Goal: Task Accomplishment & Management: Use online tool/utility

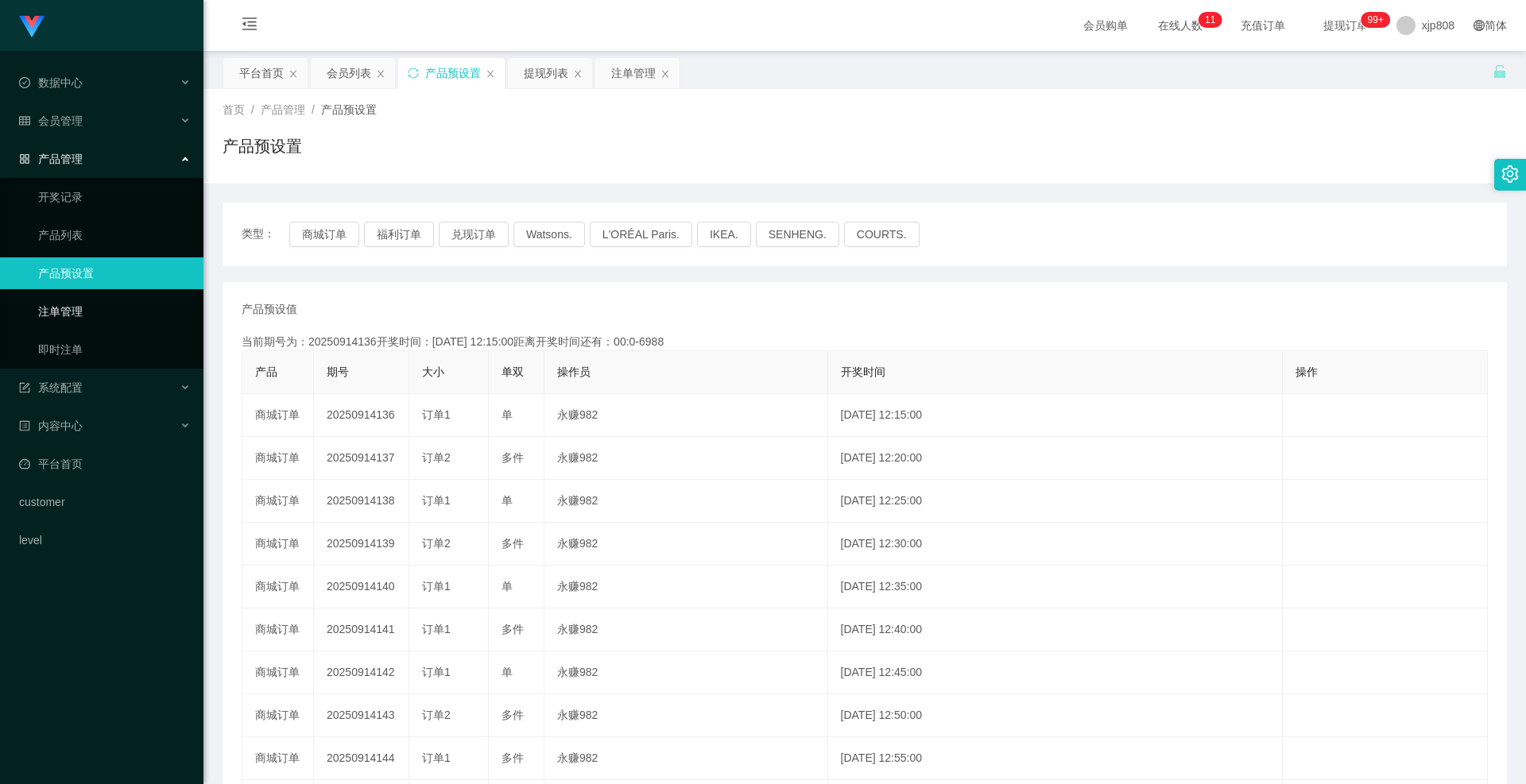
click at [101, 313] on link "注单管理" at bounding box center [114, 311] width 153 height 32
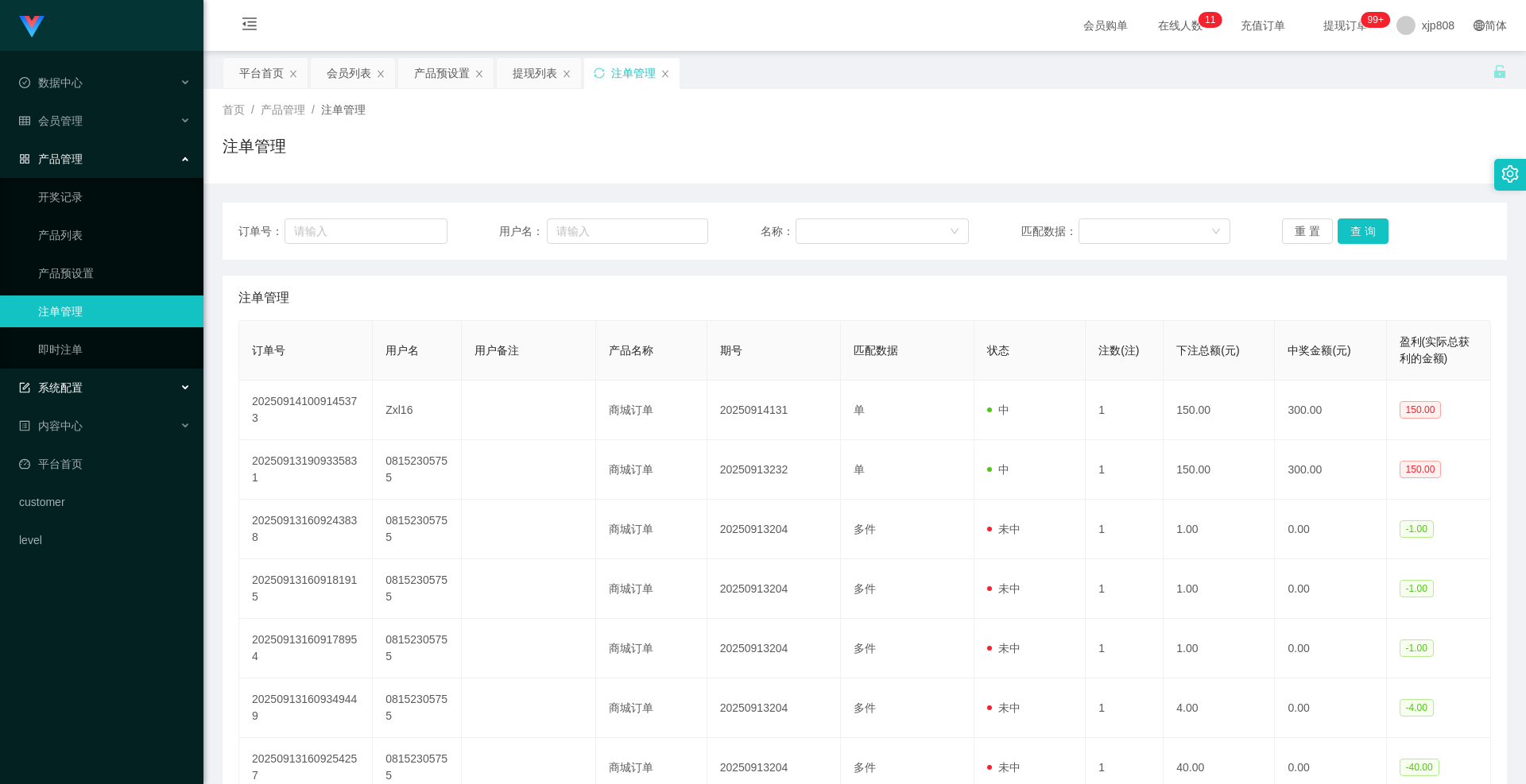
click at [84, 399] on div "系统配置" at bounding box center [101, 388] width 204 height 32
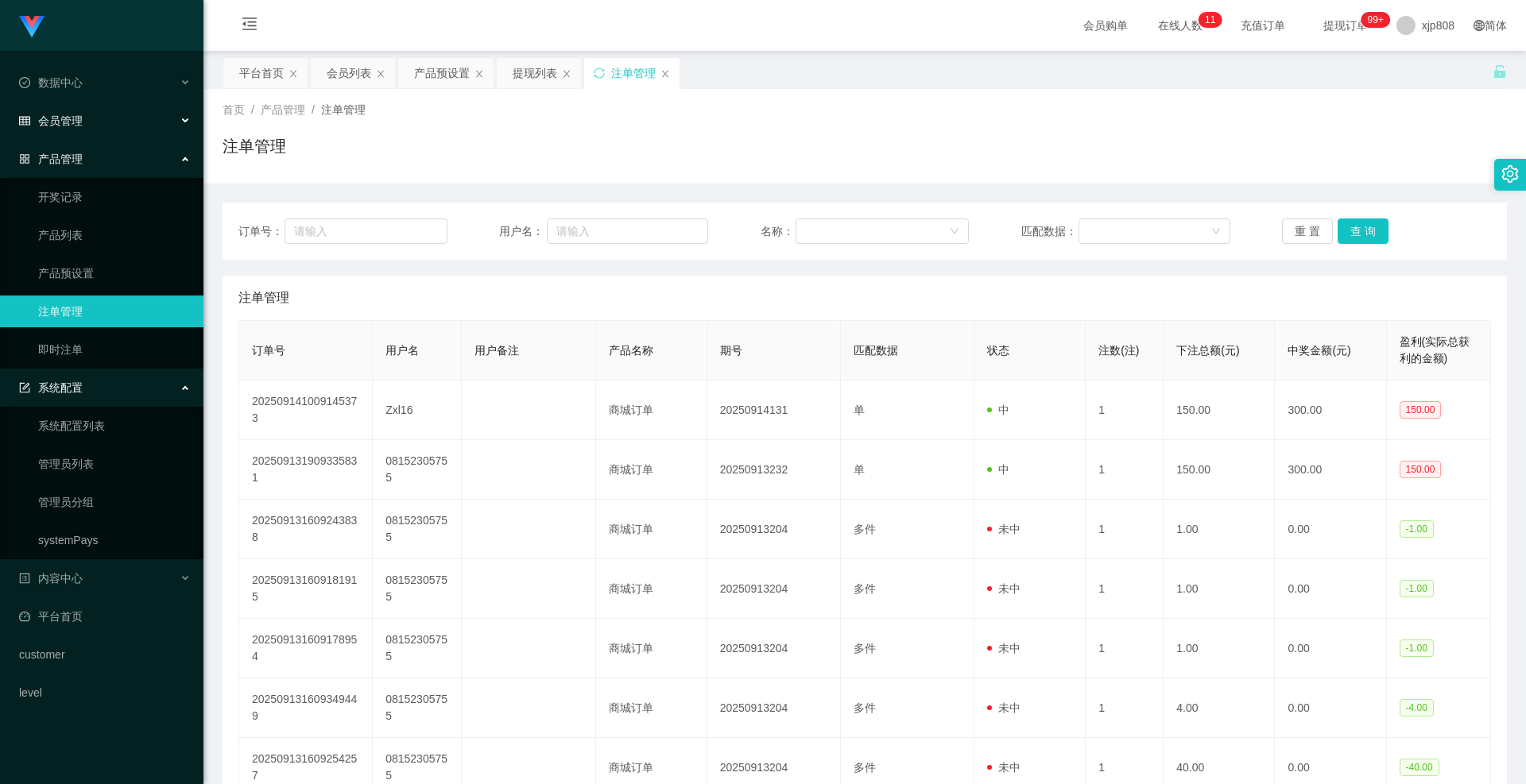
click at [107, 119] on div "会员管理" at bounding box center [101, 120] width 204 height 32
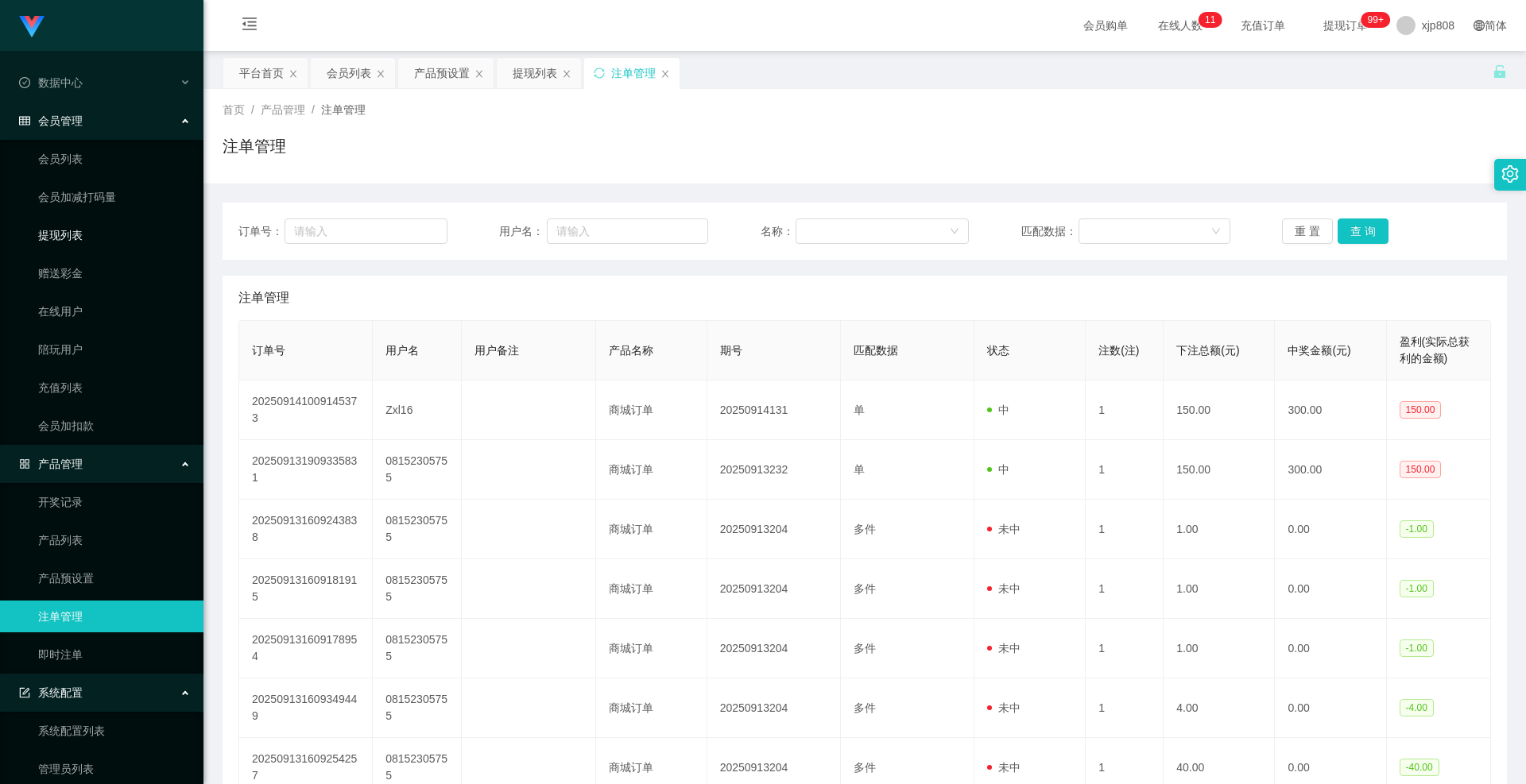
click at [86, 248] on link "提现列表" at bounding box center [114, 235] width 153 height 32
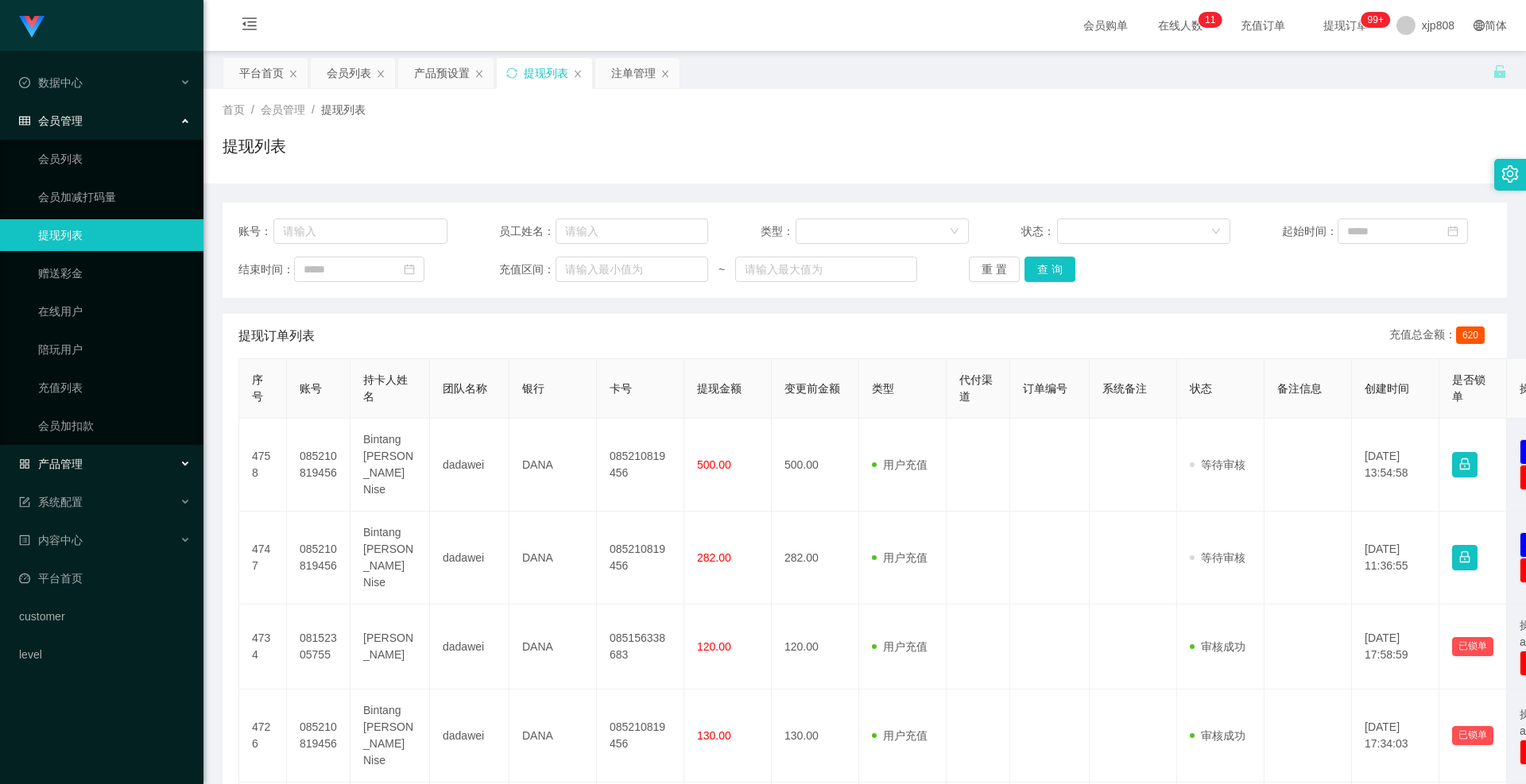
click at [89, 476] on div "产品管理" at bounding box center [101, 463] width 204 height 32
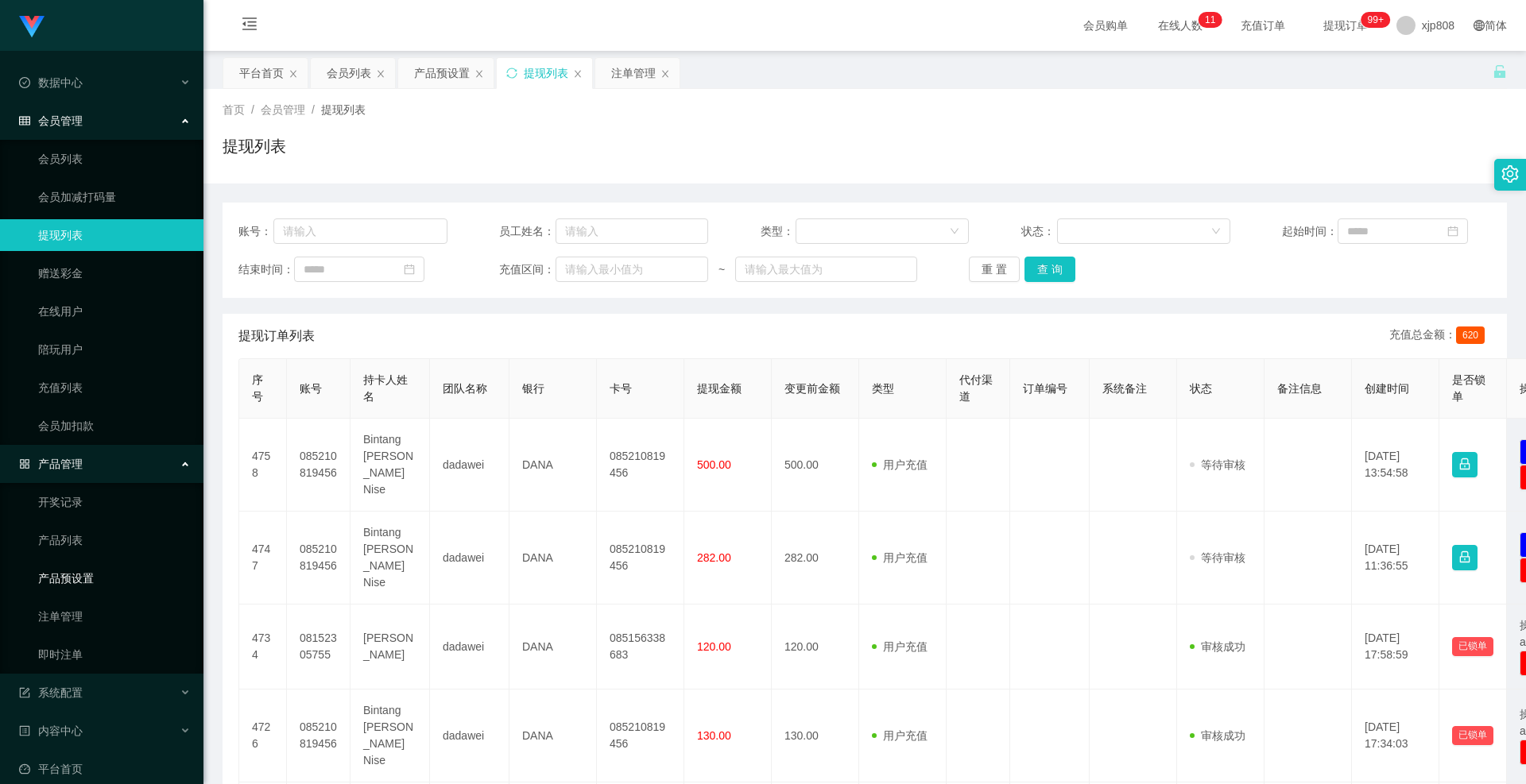
click at [78, 577] on link "产品预设置" at bounding box center [114, 579] width 153 height 32
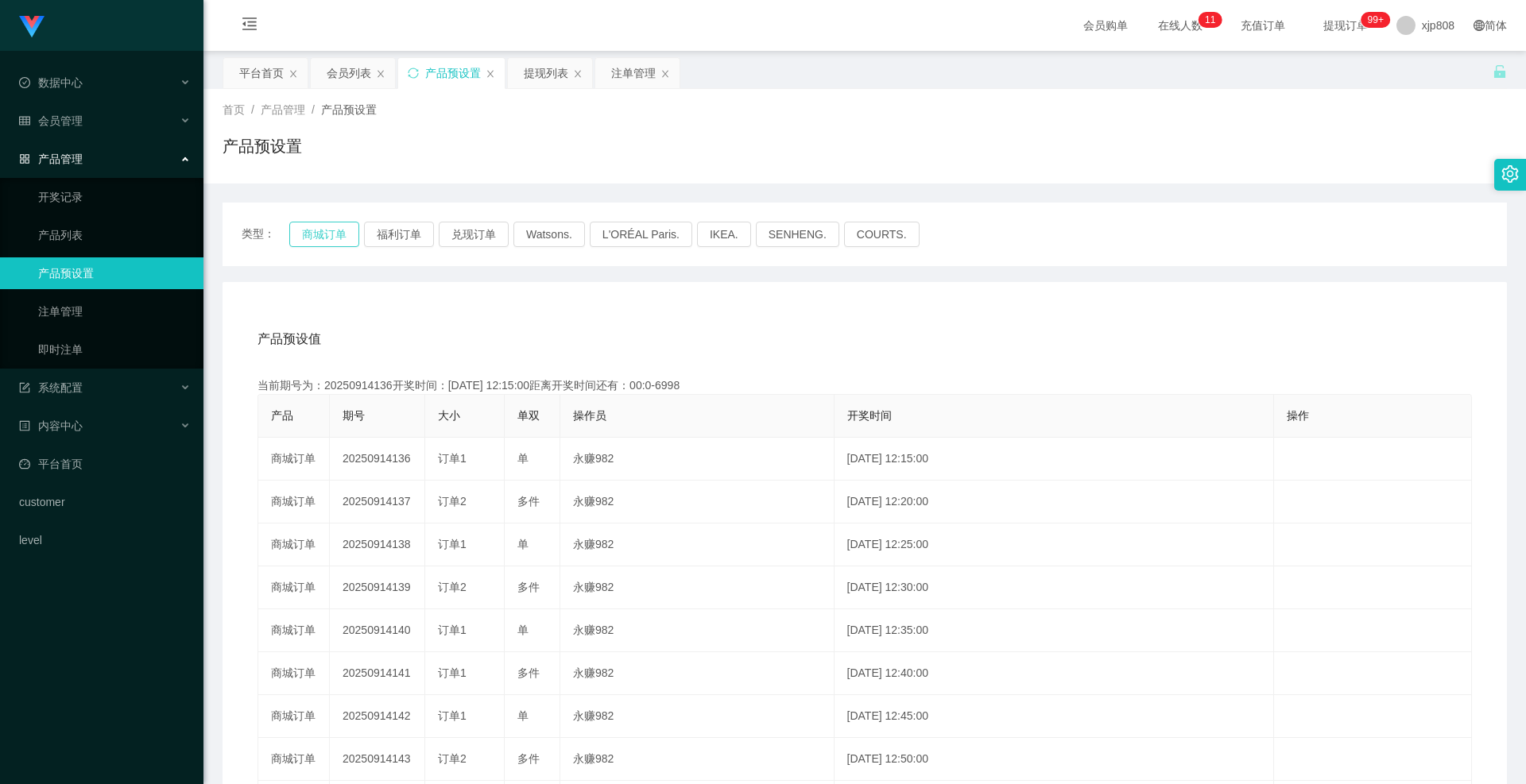
click at [317, 224] on button "商城订单" at bounding box center [324, 235] width 70 height 26
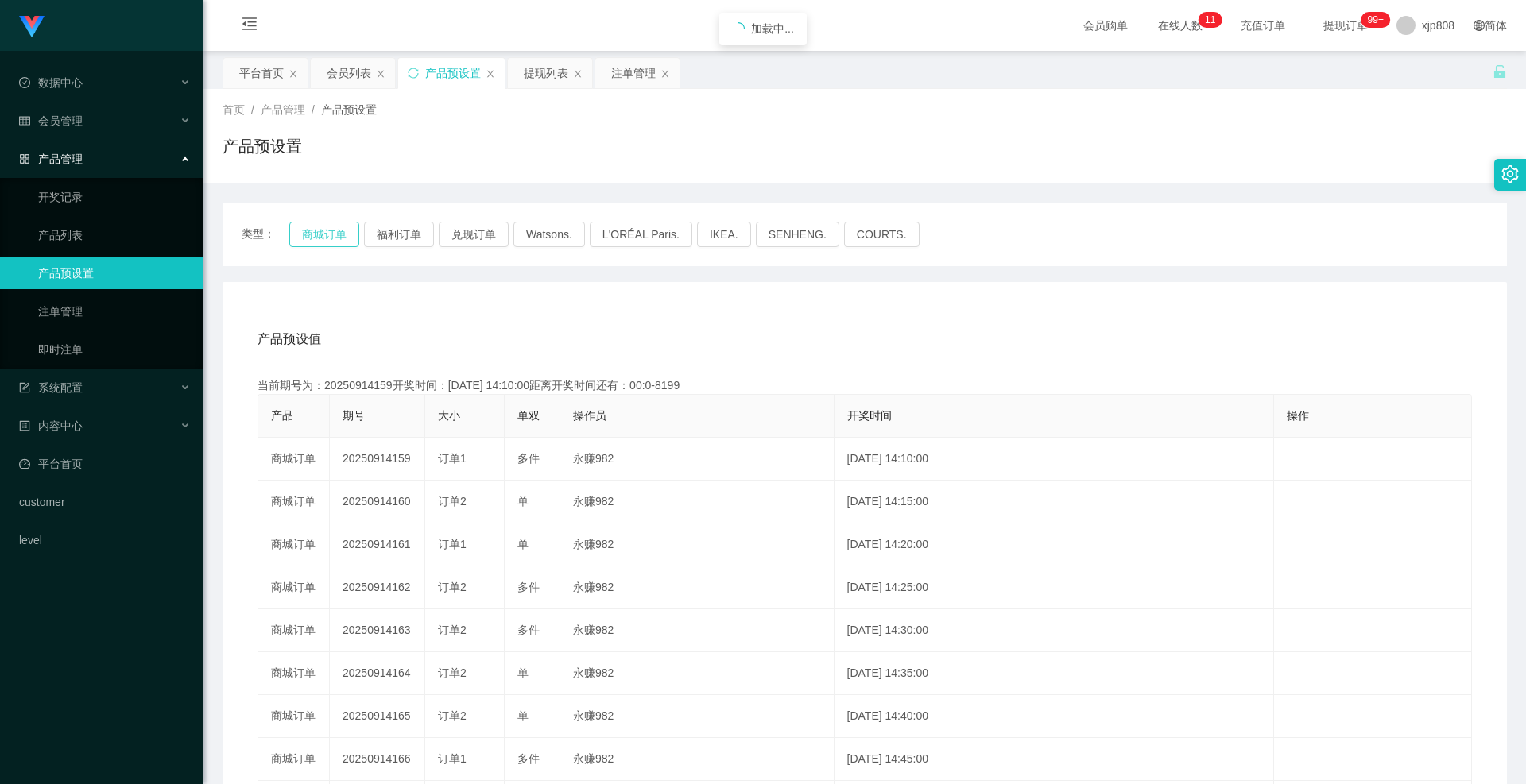
click at [317, 224] on button "商城订单" at bounding box center [324, 235] width 70 height 26
click at [69, 309] on link "注单管理" at bounding box center [114, 311] width 153 height 32
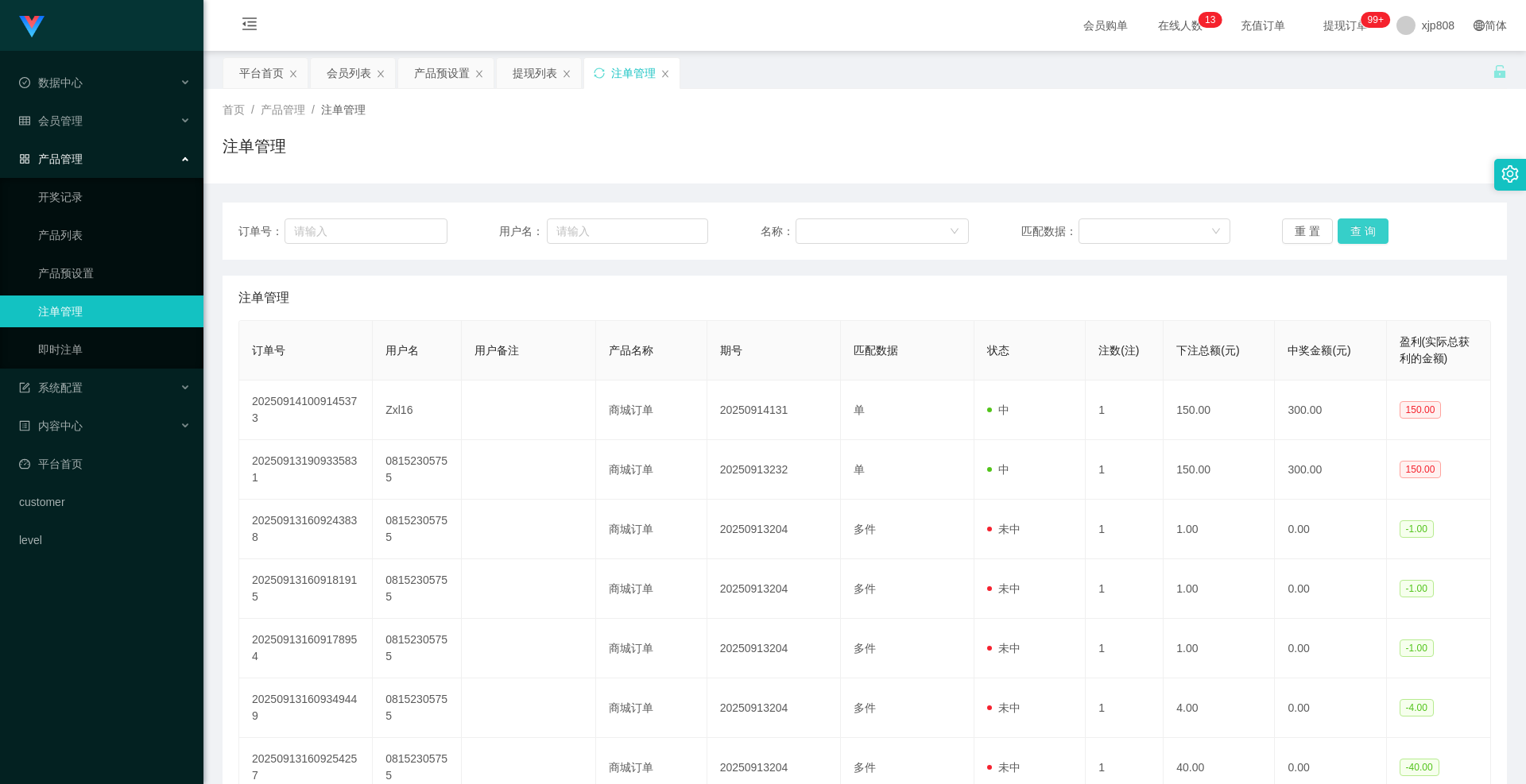
click at [1361, 236] on button "查 询" at bounding box center [1363, 231] width 51 height 26
click at [1361, 236] on div "重 置 查 询" at bounding box center [1386, 231] width 209 height 26
click at [1360, 236] on button "查 询" at bounding box center [1372, 231] width 69 height 26
click at [1360, 236] on div "重 置 查 询" at bounding box center [1386, 231] width 209 height 26
click at [1360, 236] on button "查 询" at bounding box center [1363, 231] width 51 height 26
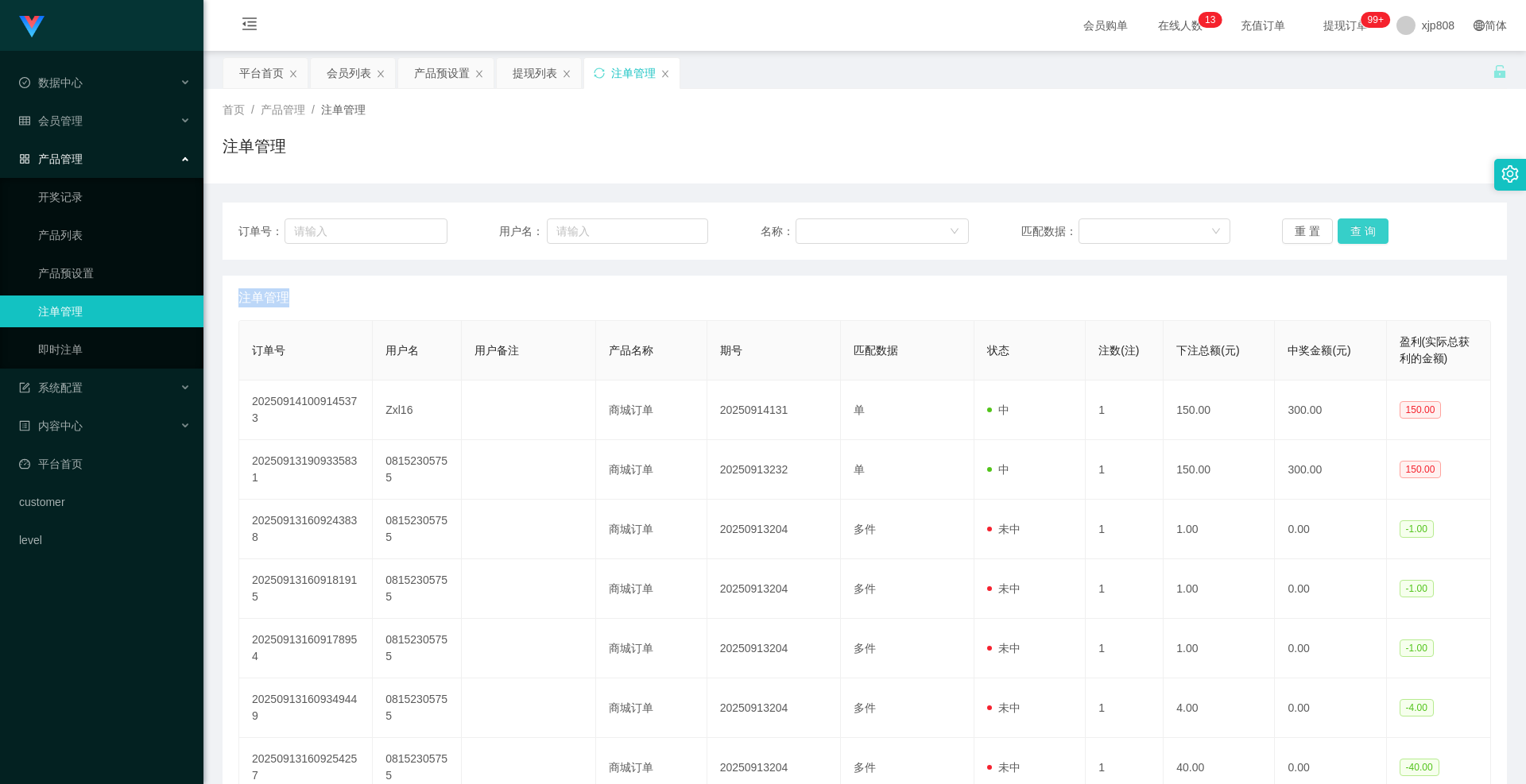
click at [1360, 236] on div "重 置 查 询" at bounding box center [1386, 231] width 209 height 26
click at [1360, 236] on button "查 询" at bounding box center [1372, 231] width 69 height 26
click at [87, 268] on link "产品预设置" at bounding box center [114, 273] width 153 height 32
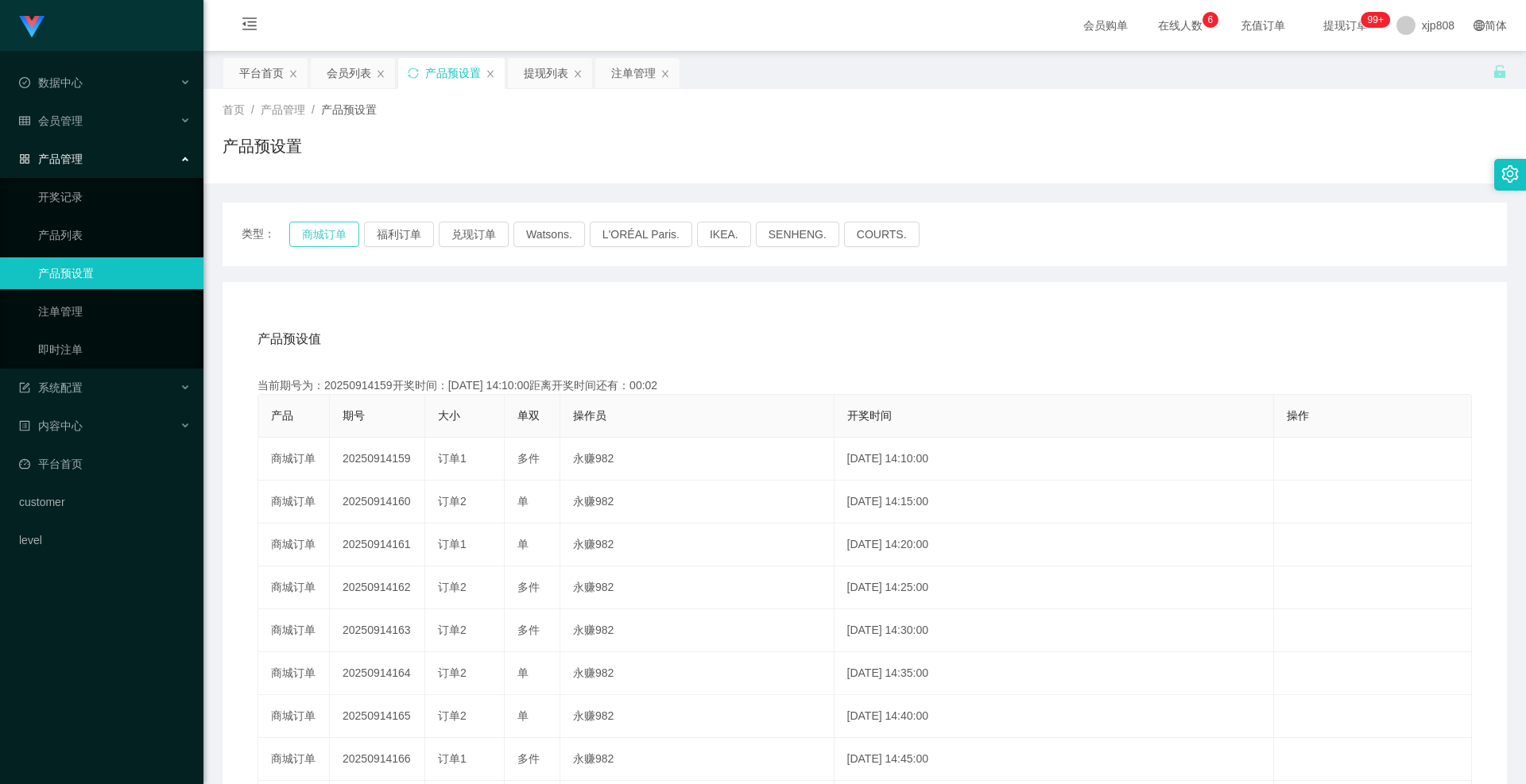
click at [319, 232] on button "商城订单" at bounding box center [324, 235] width 70 height 26
click at [1431, 64] on span "退出登录" at bounding box center [1422, 70] width 45 height 13
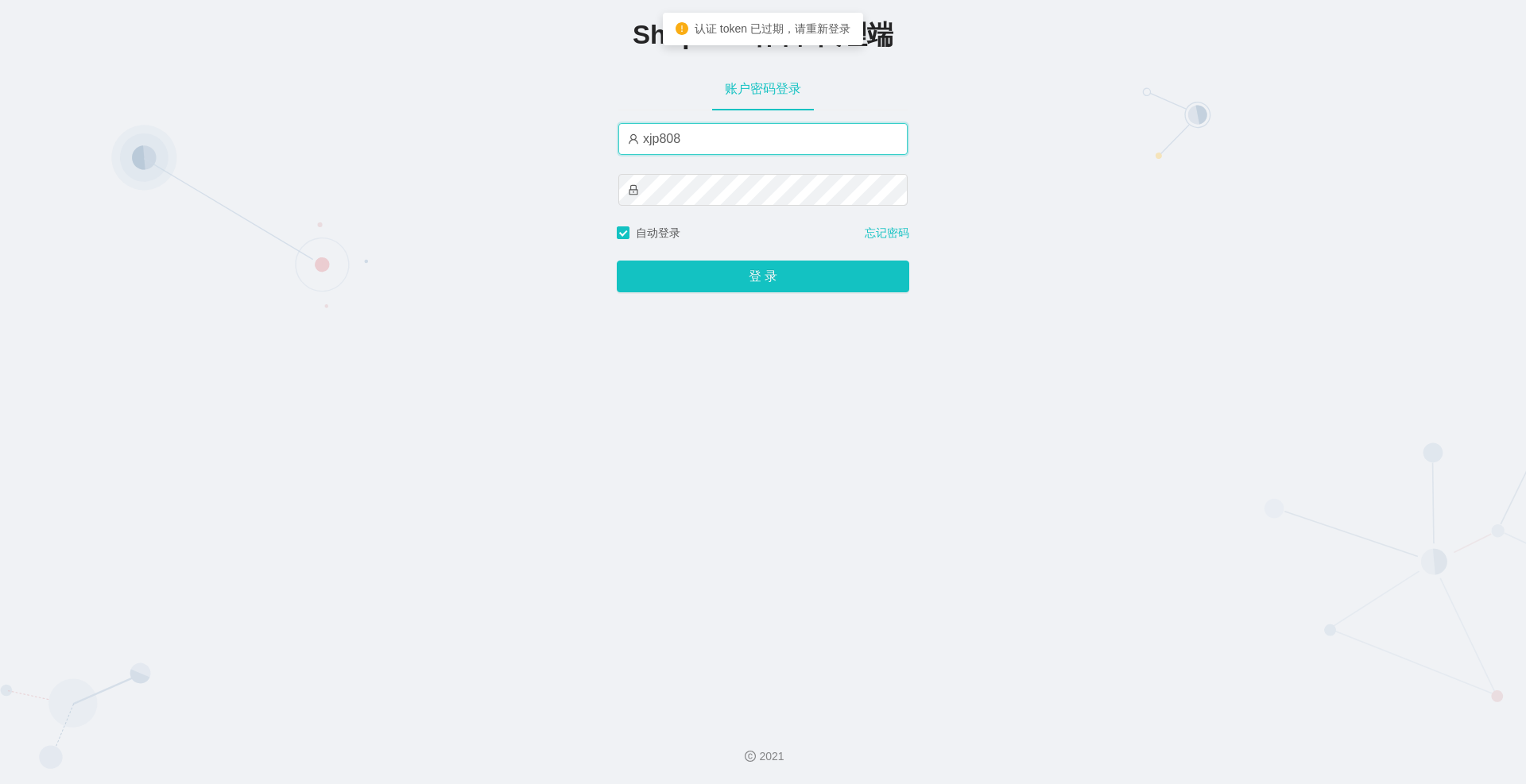
click at [696, 138] on input "xjp808" at bounding box center [763, 138] width 290 height 32
type input "xjp804"
click at [616, 260] on button "登 录" at bounding box center [763, 276] width 292 height 32
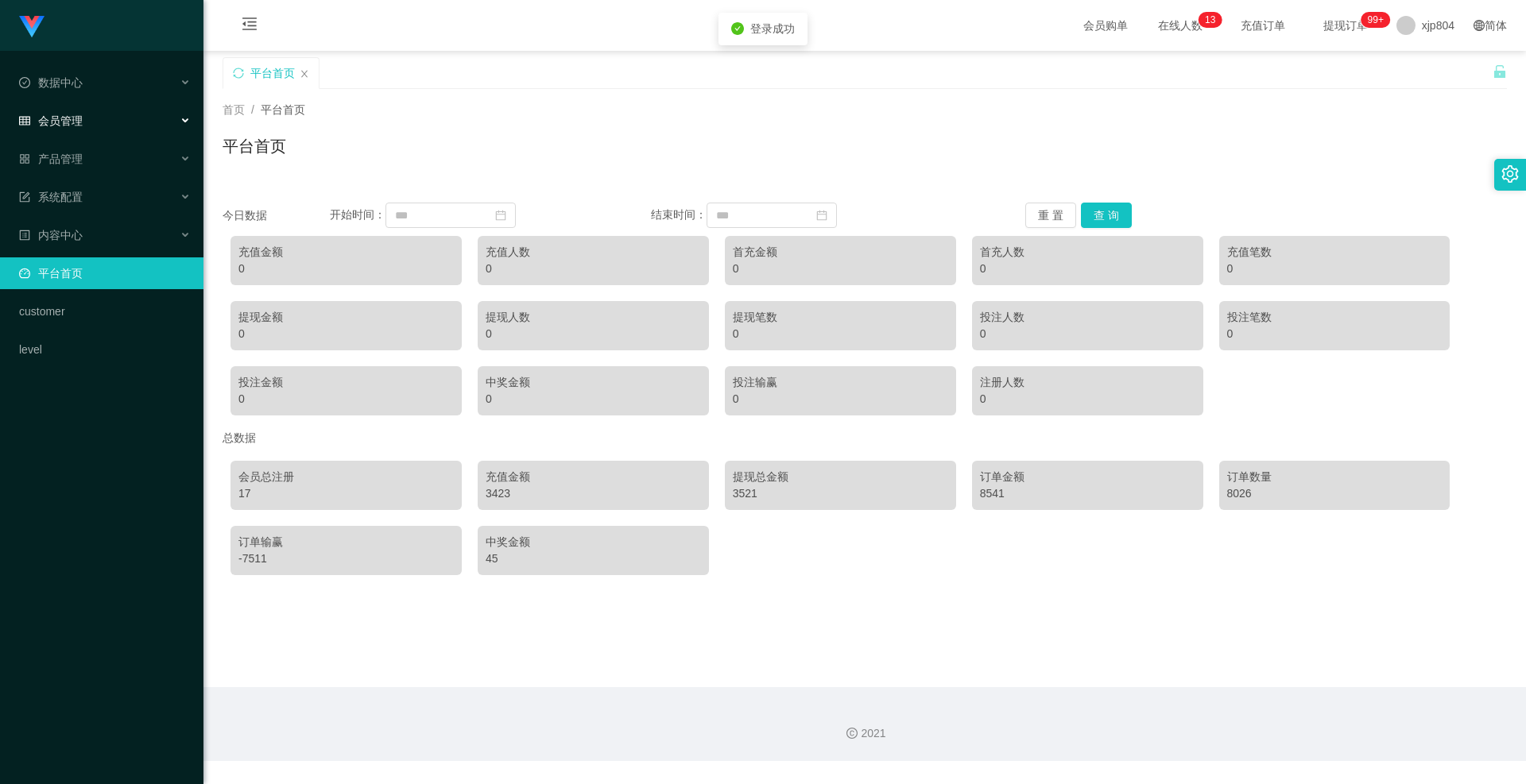
click at [85, 120] on div "会员管理" at bounding box center [101, 120] width 204 height 32
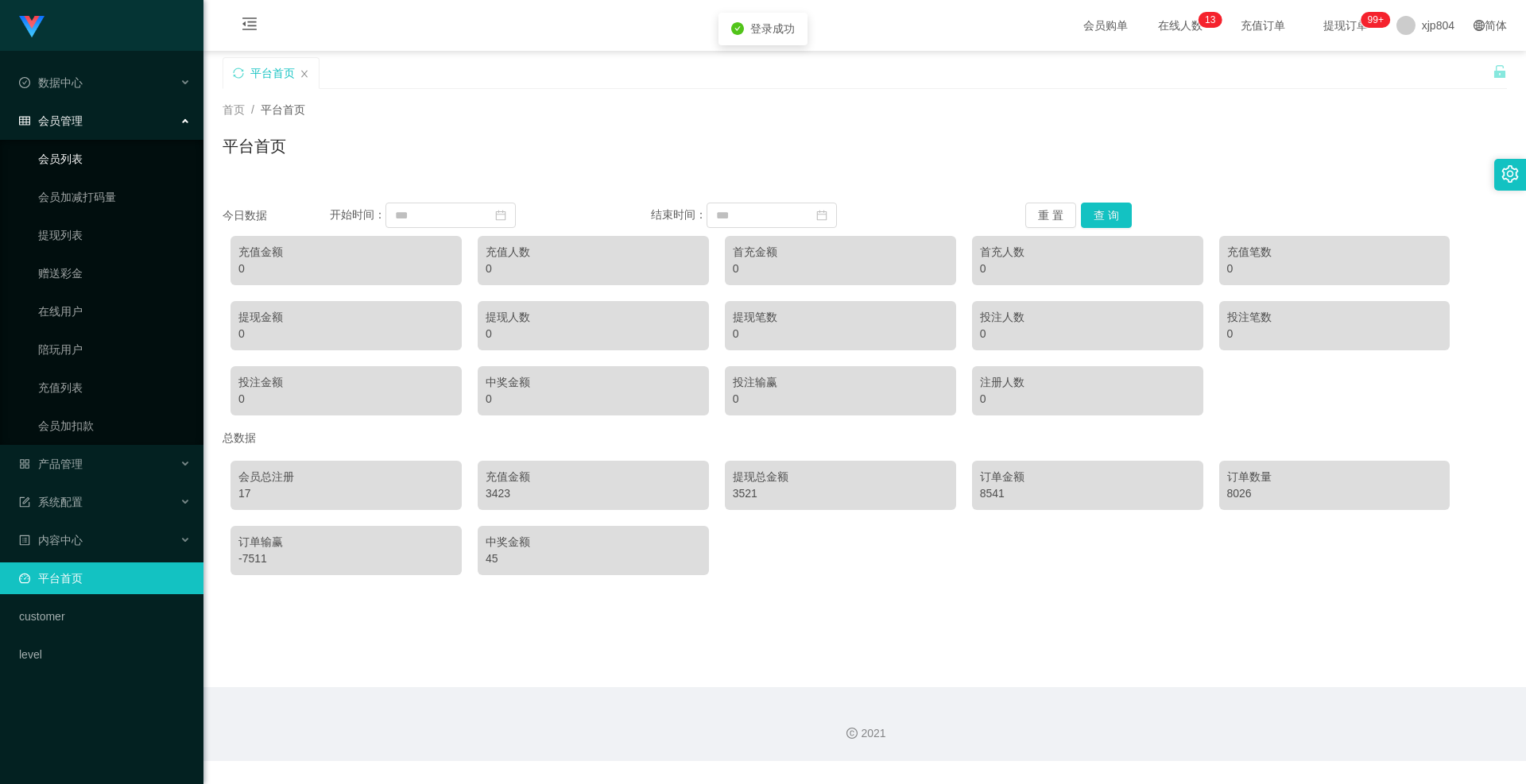
click at [83, 159] on link "会员列表" at bounding box center [114, 158] width 153 height 32
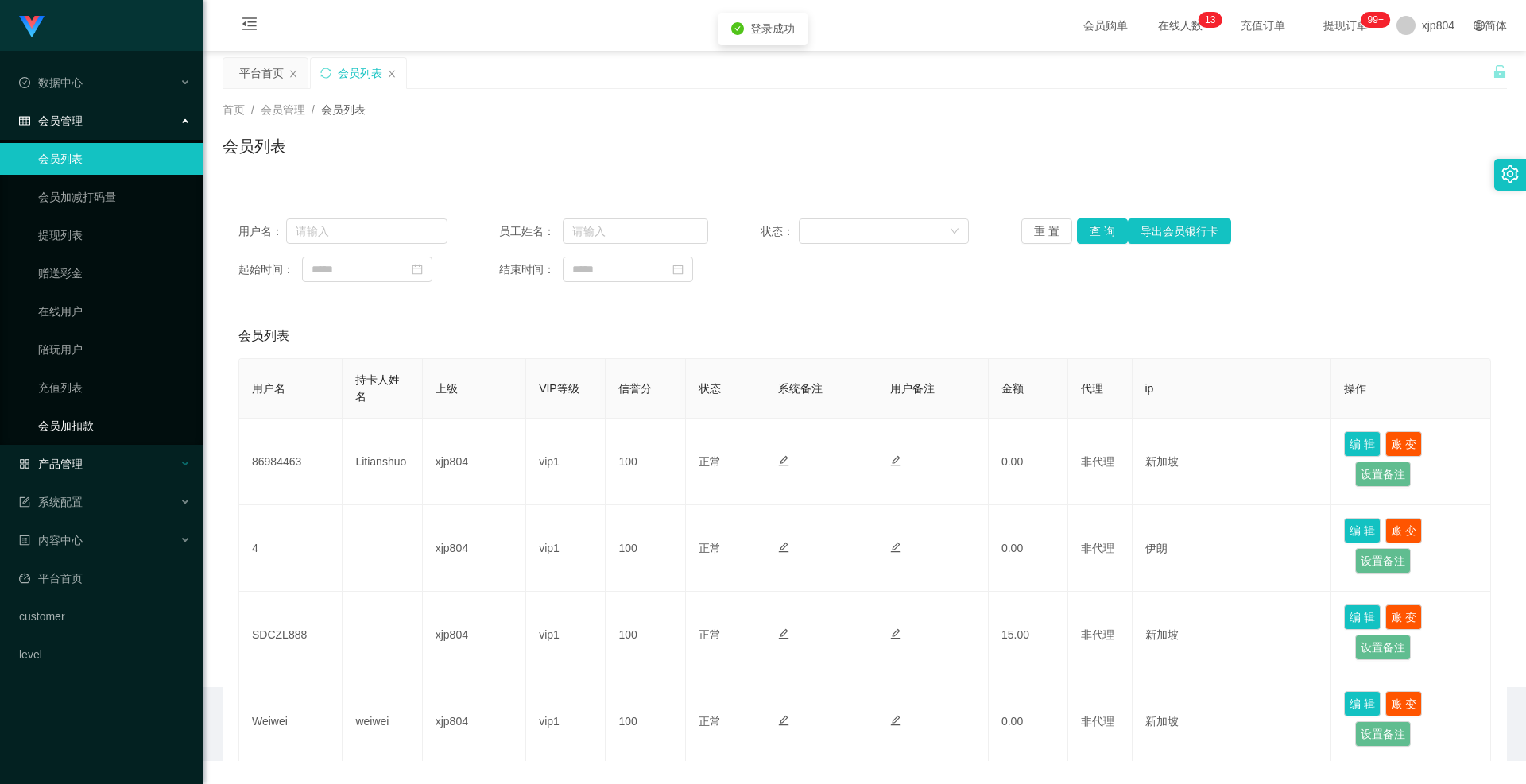
click at [76, 459] on span "产品管理" at bounding box center [51, 464] width 64 height 13
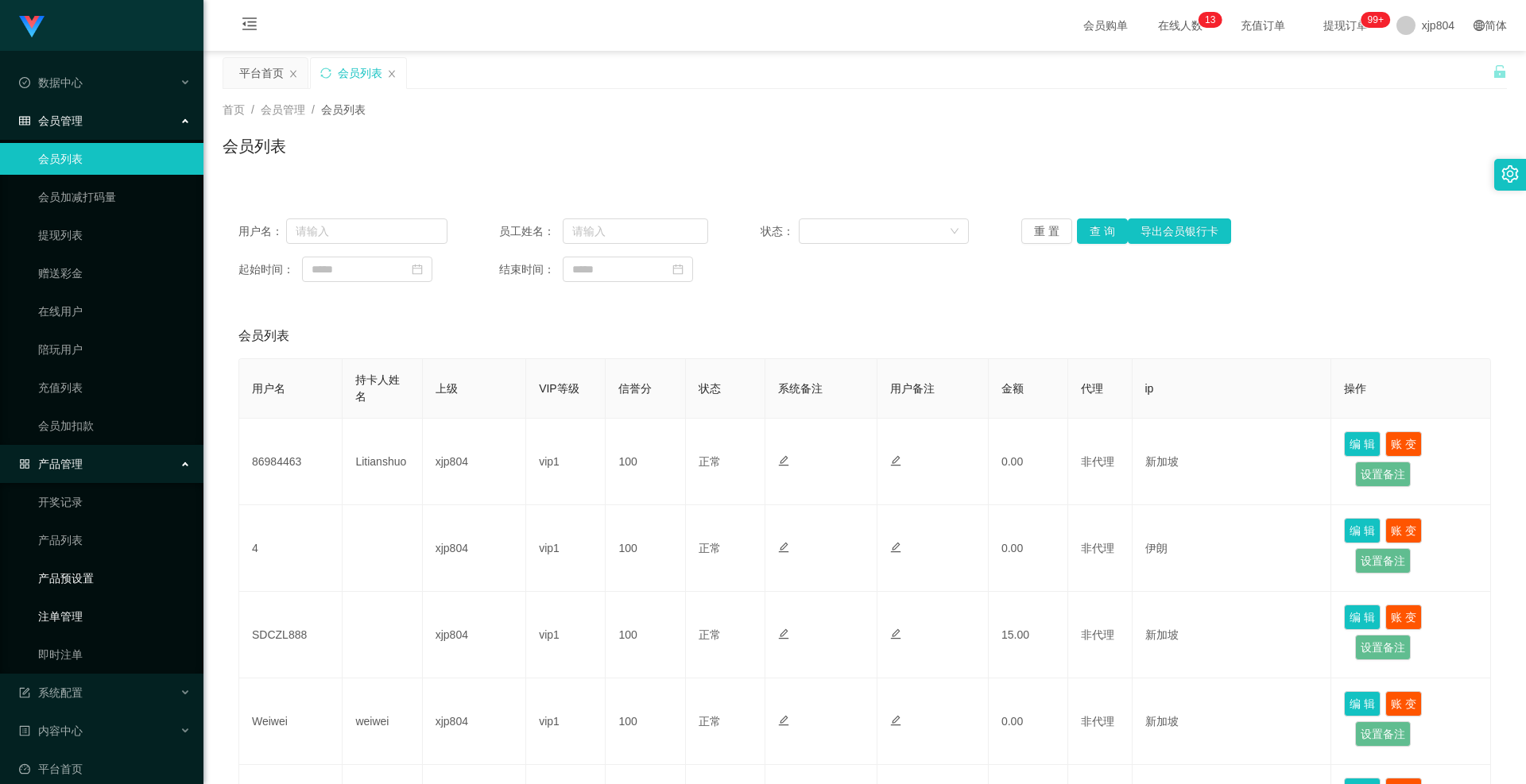
click at [77, 608] on link "注单管理" at bounding box center [114, 616] width 153 height 32
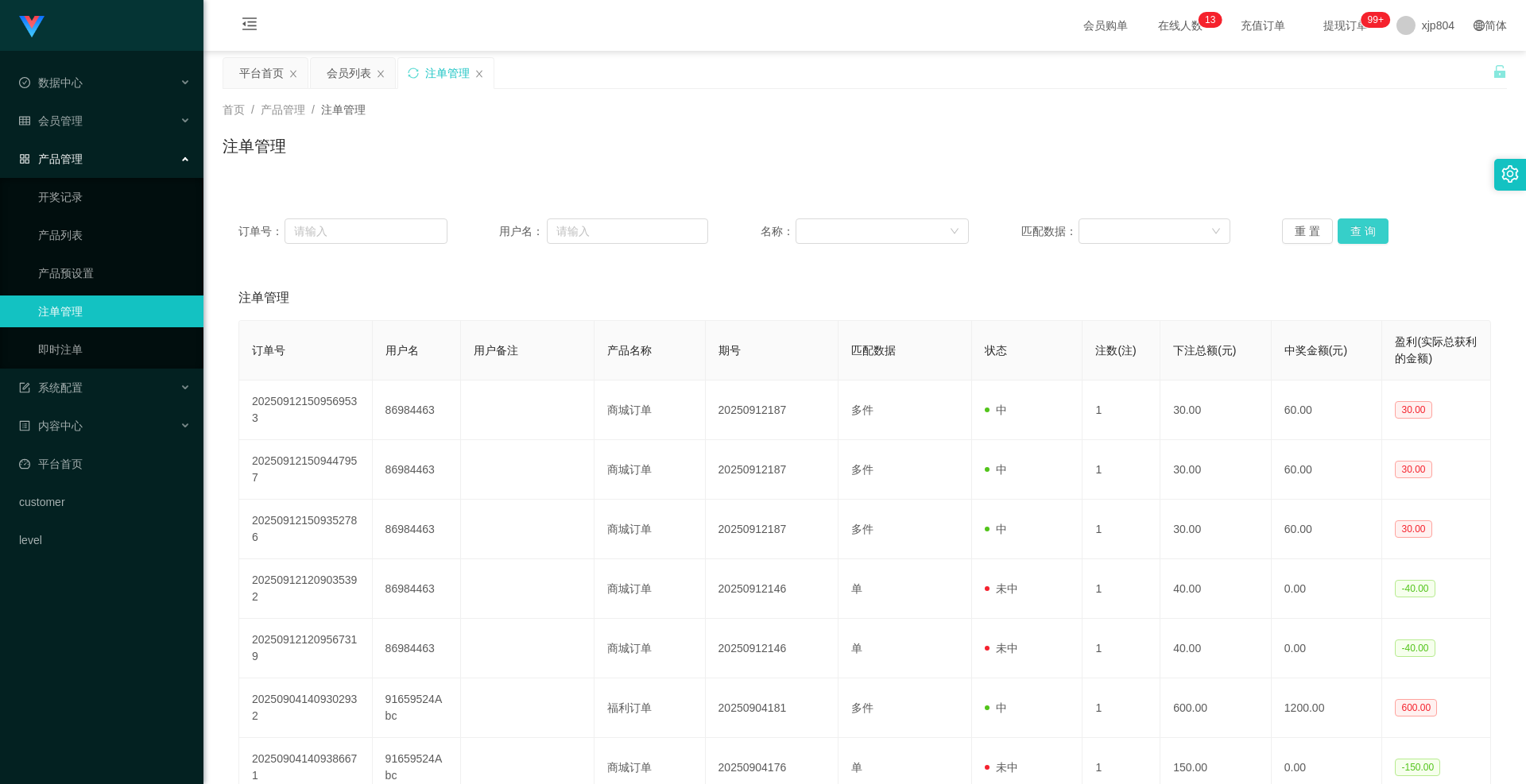
click at [1369, 235] on button "查 询" at bounding box center [1363, 231] width 51 height 26
click at [1369, 235] on div "重 置 查 询" at bounding box center [1386, 231] width 209 height 26
click at [1369, 235] on button "查 询" at bounding box center [1363, 231] width 51 height 26
click at [1369, 235] on div "重 置 查 询" at bounding box center [1386, 231] width 209 height 26
click at [1369, 235] on button "查 询" at bounding box center [1372, 231] width 69 height 26
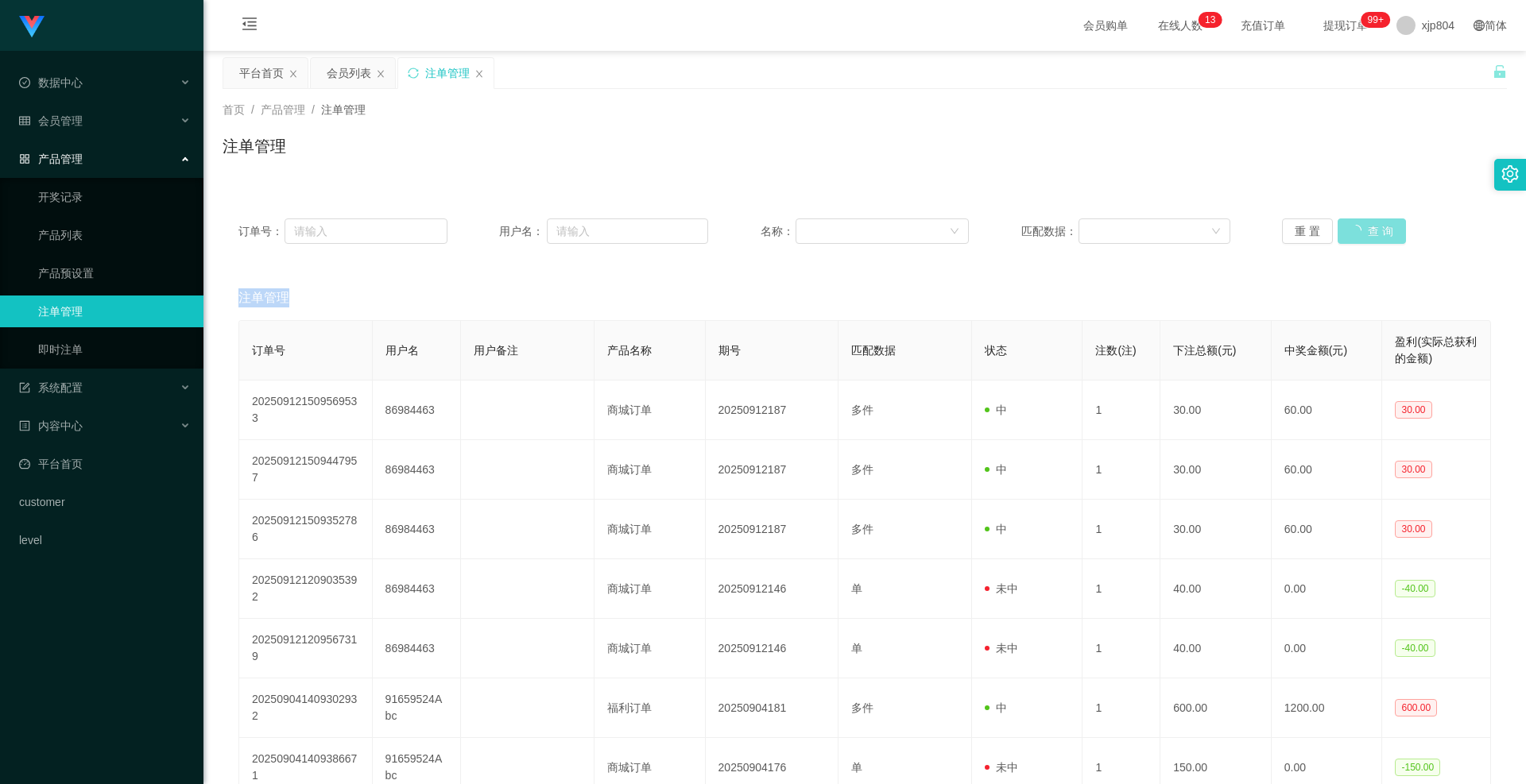
click at [1369, 235] on div "重 置 查 询" at bounding box center [1386, 231] width 209 height 26
click at [1369, 235] on button "查 询" at bounding box center [1363, 231] width 51 height 26
click at [1369, 235] on div "重 置 查 询" at bounding box center [1386, 231] width 209 height 26
click at [1369, 235] on button "查 询" at bounding box center [1372, 231] width 69 height 26
click at [1369, 235] on div "重 置 查 询" at bounding box center [1386, 231] width 209 height 26
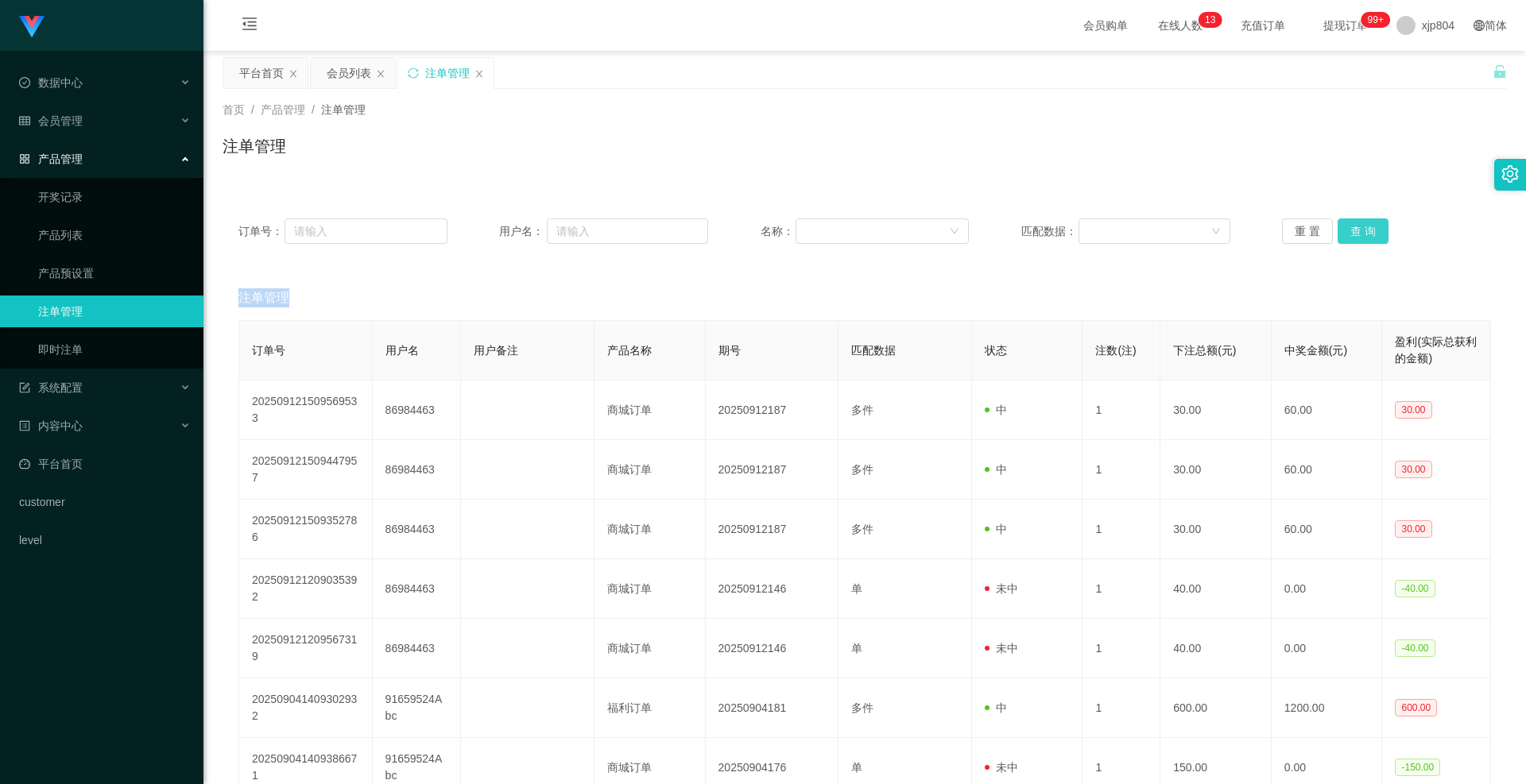
click at [1369, 235] on button "查 询" at bounding box center [1363, 231] width 51 height 26
click at [1369, 235] on div "重 置 查 询" at bounding box center [1386, 231] width 209 height 26
click at [1369, 235] on button "查 询" at bounding box center [1363, 231] width 51 height 26
click at [1369, 235] on div "重 置 查 询" at bounding box center [1386, 231] width 209 height 26
click at [1369, 235] on button "查 询" at bounding box center [1363, 231] width 51 height 26
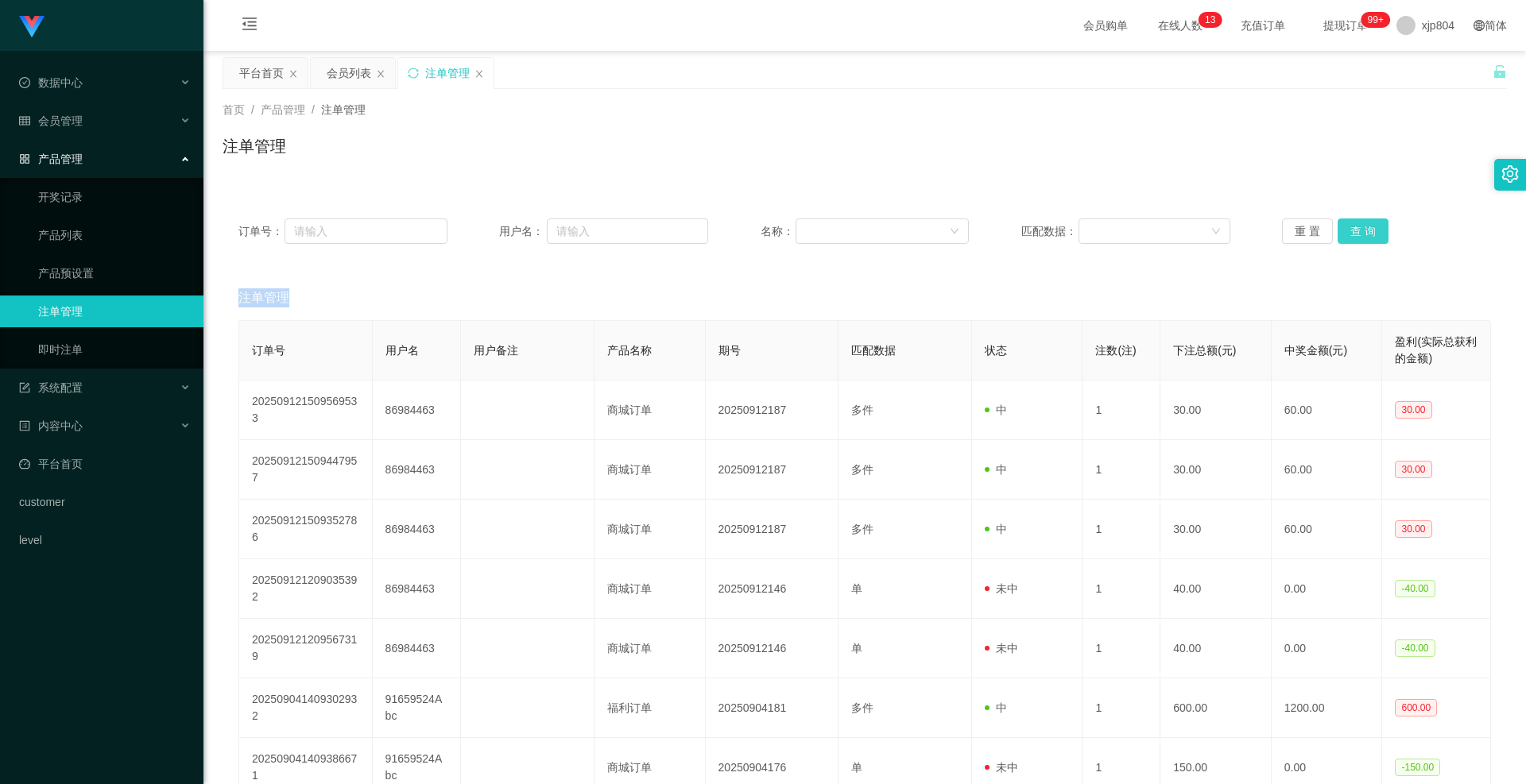
click at [1369, 235] on div "重 置 查 询" at bounding box center [1386, 231] width 209 height 26
